Goal: Task Accomplishment & Management: Manage account settings

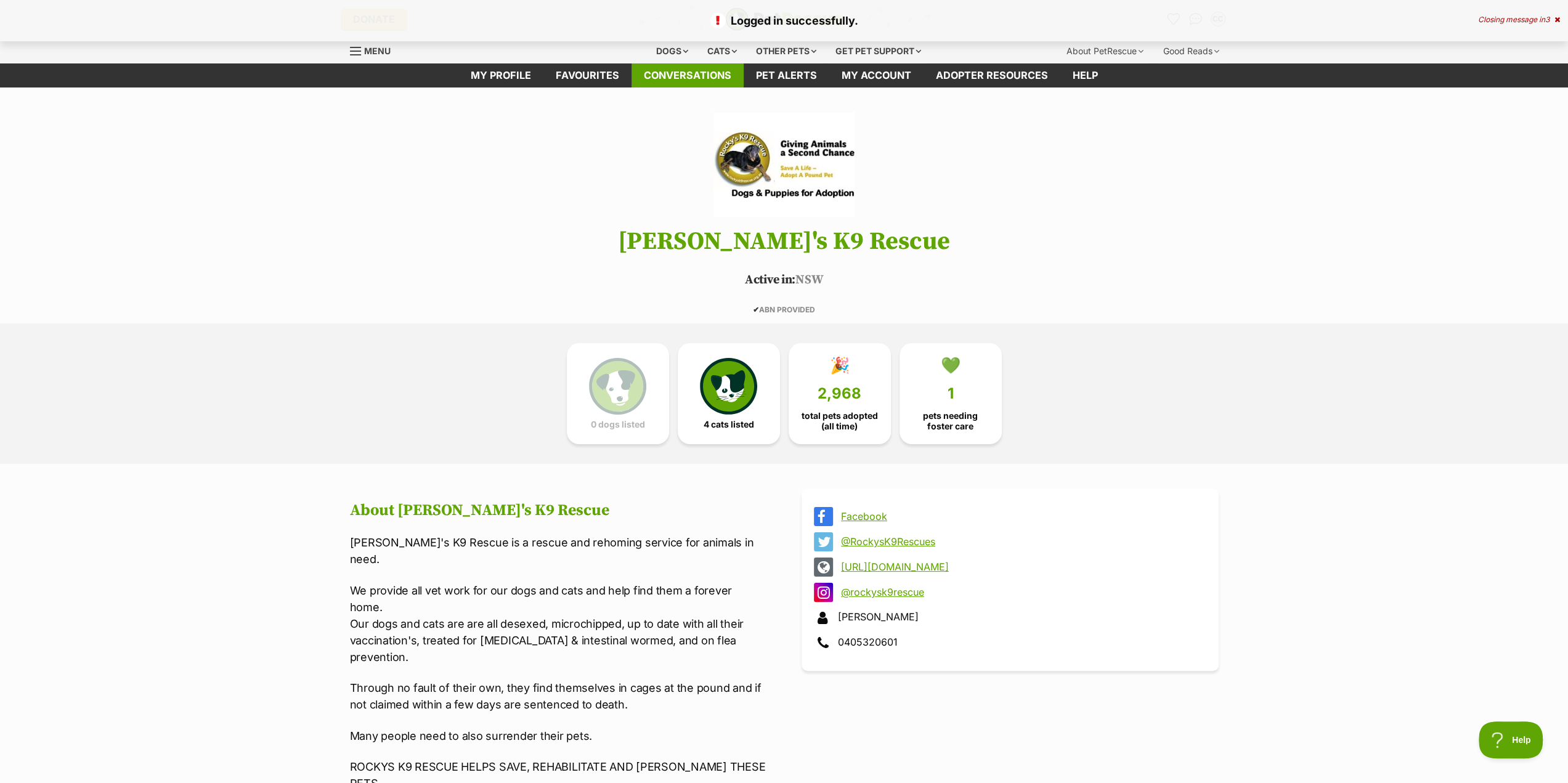
click at [670, 76] on link "Conversations" at bounding box center [688, 75] width 112 height 24
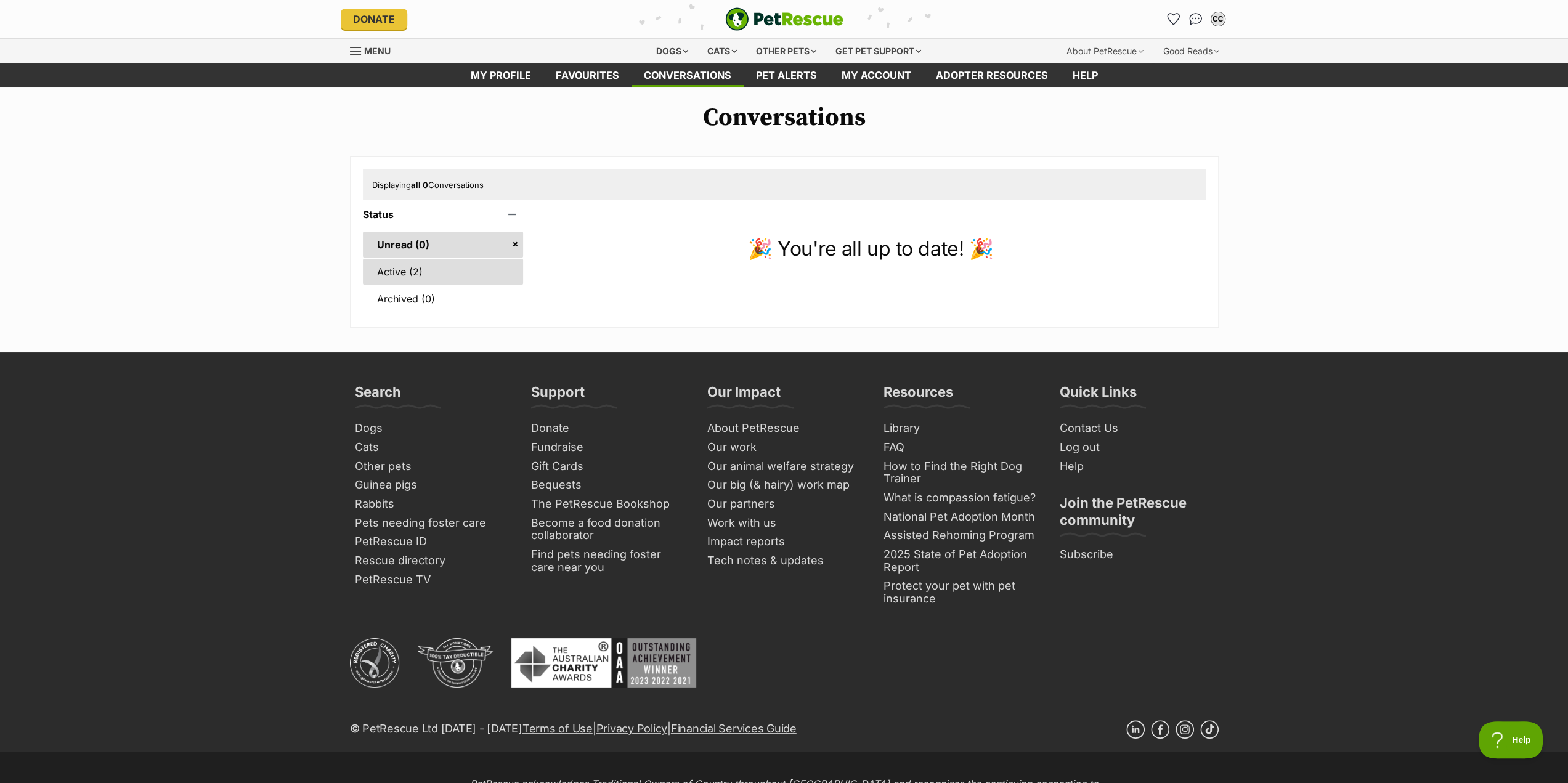
click at [405, 268] on link "Active (2)" at bounding box center [443, 271] width 161 height 26
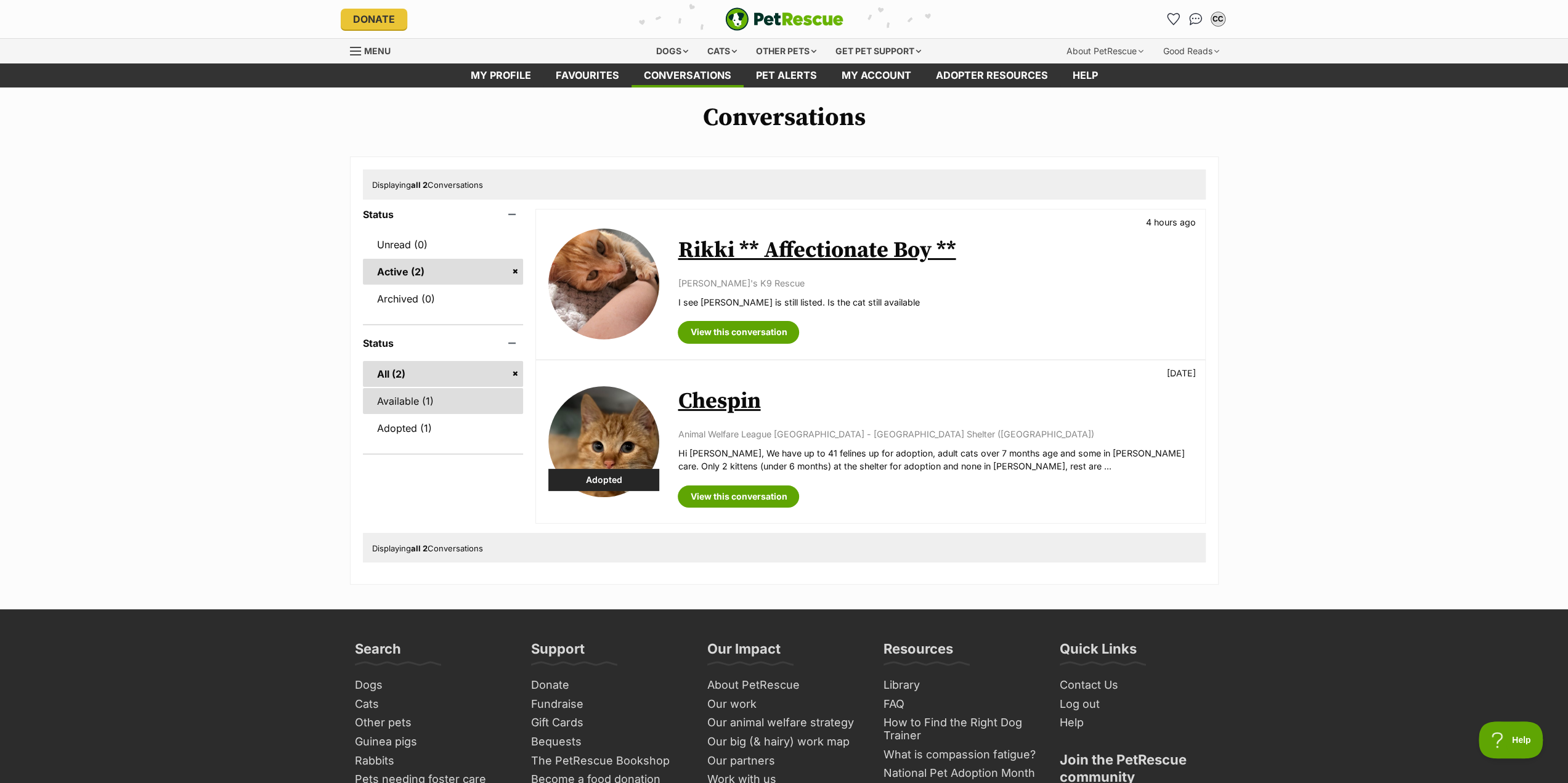
click at [398, 397] on link "Available (1)" at bounding box center [443, 400] width 161 height 26
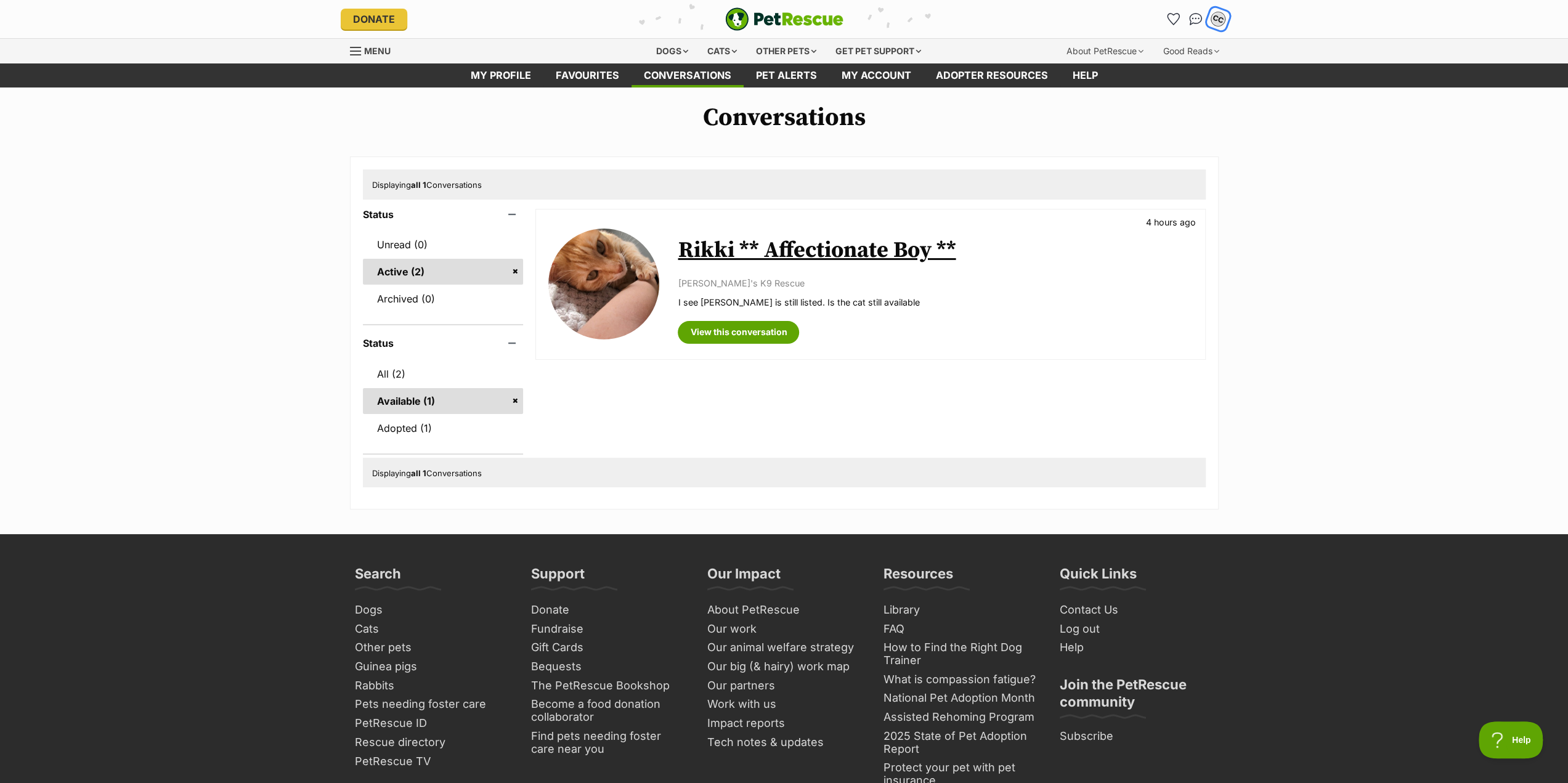
click at [1215, 18] on div "CC" at bounding box center [1217, 19] width 16 height 16
click at [1144, 71] on link "Log out" at bounding box center [1135, 74] width 26 height 10
